Goal: Transaction & Acquisition: Purchase product/service

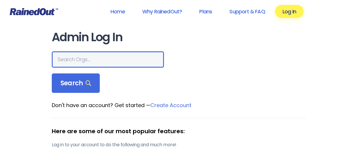
click at [84, 63] on input "text" at bounding box center [108, 59] width 112 height 16
type input "[PERSON_NAME] loves"
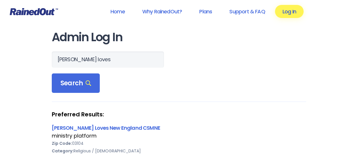
click at [290, 12] on link "Log In" at bounding box center [289, 11] width 29 height 13
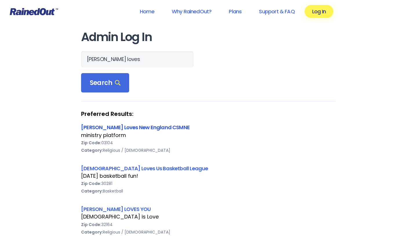
click at [114, 131] on link "[PERSON_NAME] Loves New England CSMNE" at bounding box center [135, 127] width 109 height 7
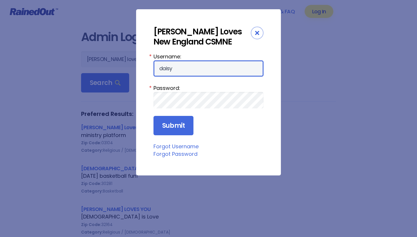
type input "daisy"
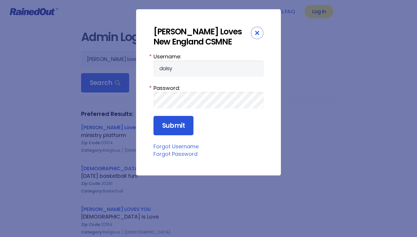
click at [182, 132] on input "Submit" at bounding box center [173, 126] width 40 height 20
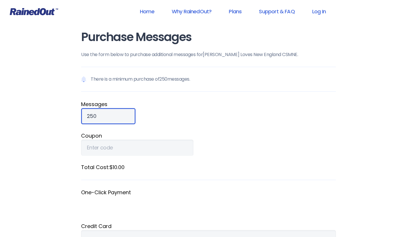
click at [129, 118] on input "250" at bounding box center [108, 116] width 54 height 16
click at [128, 114] on input "509" at bounding box center [108, 116] width 54 height 16
click at [128, 114] on input "510" at bounding box center [108, 116] width 54 height 16
click at [128, 114] on input "511" at bounding box center [108, 116] width 54 height 16
click at [128, 114] on input "512" at bounding box center [108, 116] width 54 height 16
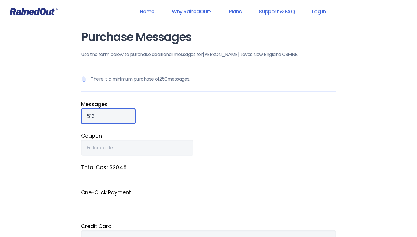
click at [128, 114] on input "513" at bounding box center [108, 116] width 54 height 16
click at [128, 114] on input "514" at bounding box center [108, 116] width 54 height 16
click at [128, 114] on input "515" at bounding box center [108, 116] width 54 height 16
click at [128, 113] on input "516" at bounding box center [108, 116] width 54 height 16
click at [128, 113] on input "517" at bounding box center [108, 116] width 54 height 16
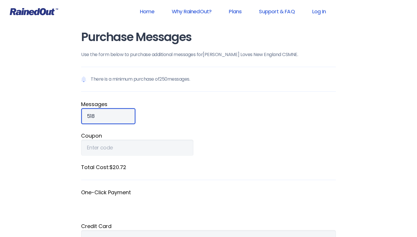
click at [128, 113] on input "518" at bounding box center [108, 116] width 54 height 16
click at [128, 113] on input "519" at bounding box center [108, 116] width 54 height 16
click at [128, 113] on input "520" at bounding box center [108, 116] width 54 height 16
click at [128, 115] on input "533" at bounding box center [108, 116] width 54 height 16
click at [128, 115] on input "549" at bounding box center [108, 116] width 54 height 16
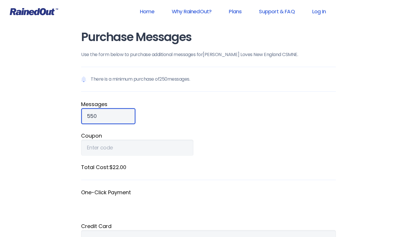
click at [128, 115] on input "550" at bounding box center [108, 116] width 54 height 16
click at [128, 115] on input "551" at bounding box center [108, 116] width 54 height 16
click at [128, 115] on input "552" at bounding box center [108, 116] width 54 height 16
click at [128, 115] on input "553" at bounding box center [108, 116] width 54 height 16
click at [128, 115] on input "554" at bounding box center [108, 116] width 54 height 16
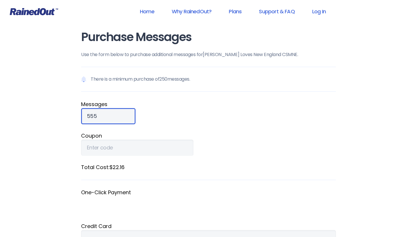
click at [128, 115] on input "555" at bounding box center [108, 116] width 54 height 16
click at [128, 115] on input "556" at bounding box center [108, 116] width 54 height 16
click at [128, 115] on input "557" at bounding box center [108, 116] width 54 height 16
click at [128, 115] on input "558" at bounding box center [108, 116] width 54 height 16
click at [128, 115] on input "559" at bounding box center [108, 116] width 54 height 16
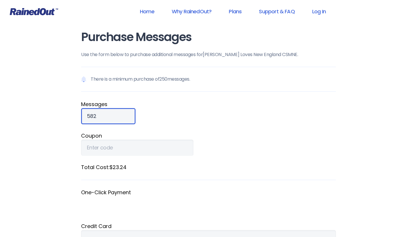
click at [128, 114] on input "582" at bounding box center [108, 116] width 54 height 16
click at [128, 118] on input "581" at bounding box center [108, 116] width 54 height 16
click at [128, 118] on input "580" at bounding box center [108, 116] width 54 height 16
click at [128, 118] on input "579" at bounding box center [108, 116] width 54 height 16
click at [128, 118] on input "578" at bounding box center [108, 116] width 54 height 16
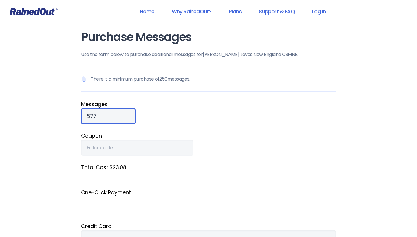
click at [128, 118] on input "577" at bounding box center [108, 116] width 54 height 16
click at [128, 118] on input "576" at bounding box center [108, 116] width 54 height 16
click at [128, 118] on input "575" at bounding box center [108, 116] width 54 height 16
click at [128, 114] on input "576" at bounding box center [108, 116] width 54 height 16
click at [128, 118] on input "575" at bounding box center [108, 116] width 54 height 16
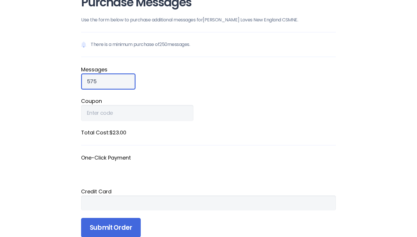
scroll to position [35, 0]
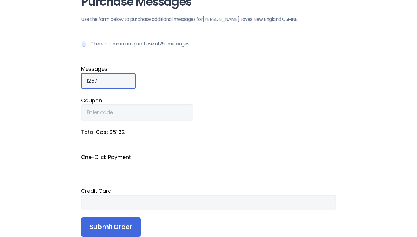
click at [129, 78] on input "1287" at bounding box center [108, 81] width 54 height 16
click at [129, 79] on input "1293" at bounding box center [108, 81] width 54 height 16
click at [129, 79] on input "1294" at bounding box center [108, 81] width 54 height 16
click at [129, 79] on input "1295" at bounding box center [108, 81] width 54 height 16
click at [129, 79] on input "1296" at bounding box center [108, 81] width 54 height 16
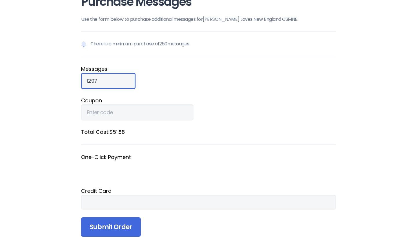
click at [129, 79] on input "1297" at bounding box center [108, 81] width 54 height 16
click at [129, 79] on input "1349" at bounding box center [108, 81] width 54 height 16
click at [129, 81] on input "1350" at bounding box center [108, 81] width 54 height 16
click at [129, 81] on input "1351" at bounding box center [108, 81] width 54 height 16
click at [129, 81] on input "1352" at bounding box center [108, 81] width 54 height 16
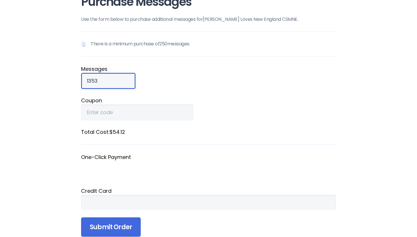
click at [129, 81] on input "1353" at bounding box center [108, 81] width 54 height 16
click at [129, 81] on input "1354" at bounding box center [108, 81] width 54 height 16
type input "1353"
click at [127, 82] on input "1353" at bounding box center [108, 81] width 54 height 16
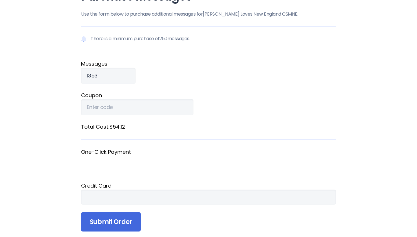
scroll to position [50, 0]
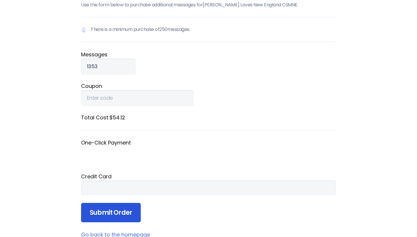
click at [116, 214] on input "Submit Order" at bounding box center [111, 213] width 60 height 20
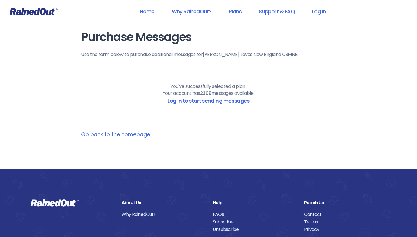
scroll to position [0, 0]
click at [148, 13] on link "Home" at bounding box center [147, 11] width 30 height 13
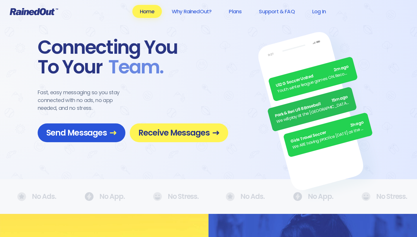
click at [105, 133] on span "Send Messages" at bounding box center [81, 133] width 70 height 10
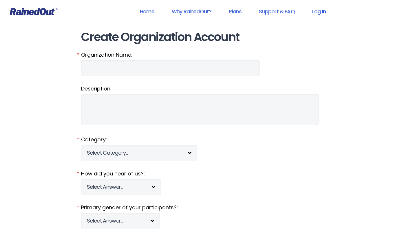
click at [315, 11] on link "Log In" at bounding box center [319, 11] width 29 height 13
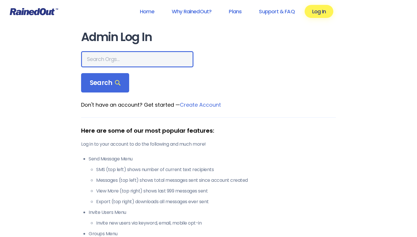
click at [162, 61] on input "text" at bounding box center [137, 59] width 112 height 16
type input "[PERSON_NAME] loves"
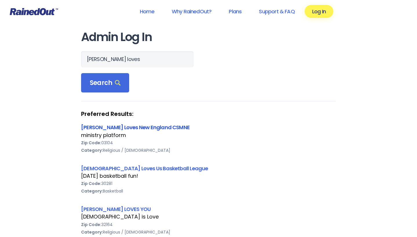
click at [123, 129] on link "[PERSON_NAME] Loves New England CSMNE" at bounding box center [135, 127] width 109 height 7
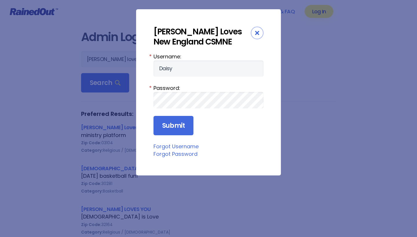
type input "Daisy"
click at [172, 130] on input "Submit" at bounding box center [173, 126] width 40 height 20
